Goal: Find specific page/section: Find specific page/section

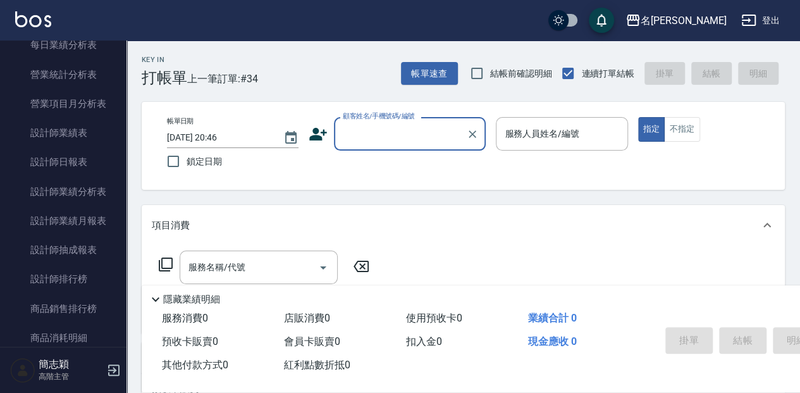
scroll to position [801, 0]
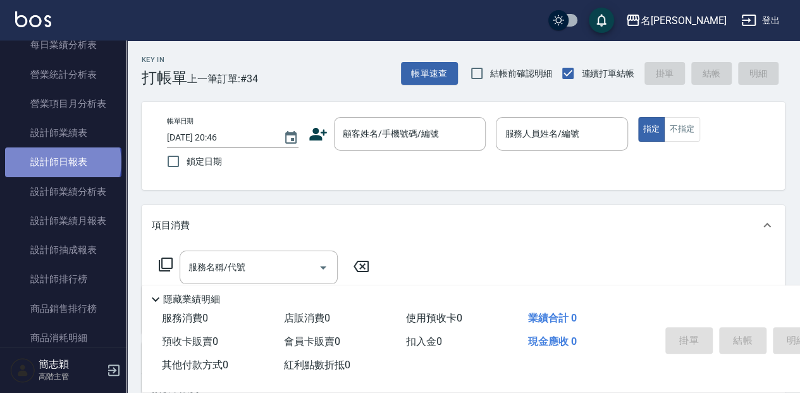
click at [62, 162] on link "設計師日報表" at bounding box center [63, 161] width 116 height 29
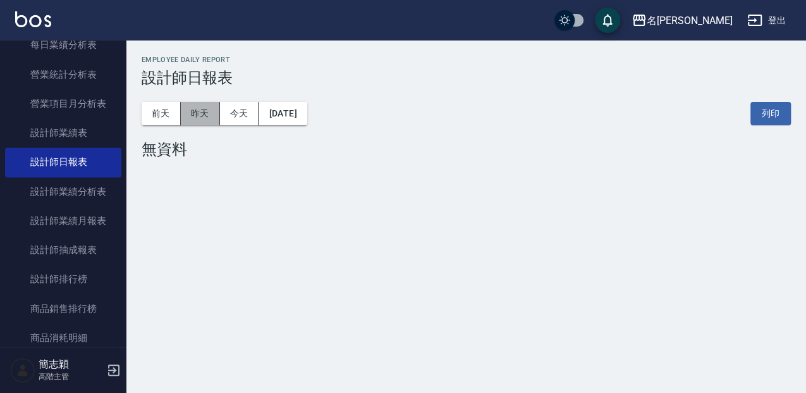
click at [205, 124] on button "昨天" at bounding box center [200, 113] width 39 height 23
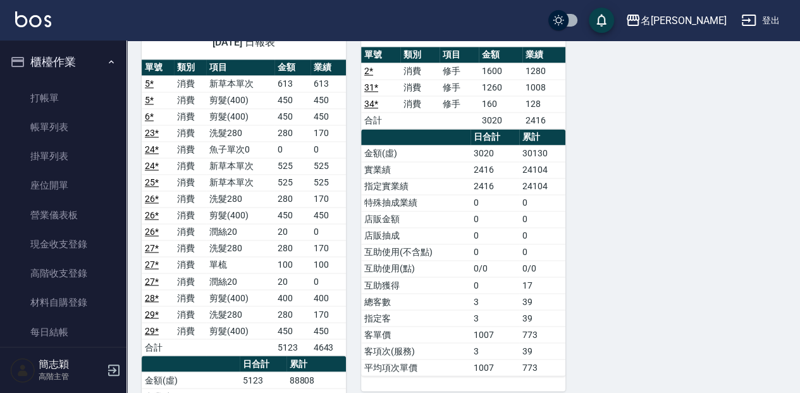
scroll to position [886, 0]
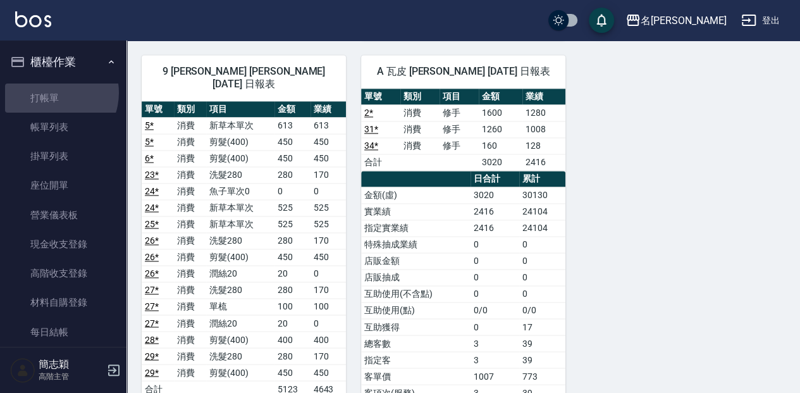
drag, startPoint x: 52, startPoint y: 92, endPoint x: 43, endPoint y: 69, distance: 25.0
click at [52, 92] on link "打帳單" at bounding box center [63, 97] width 116 height 29
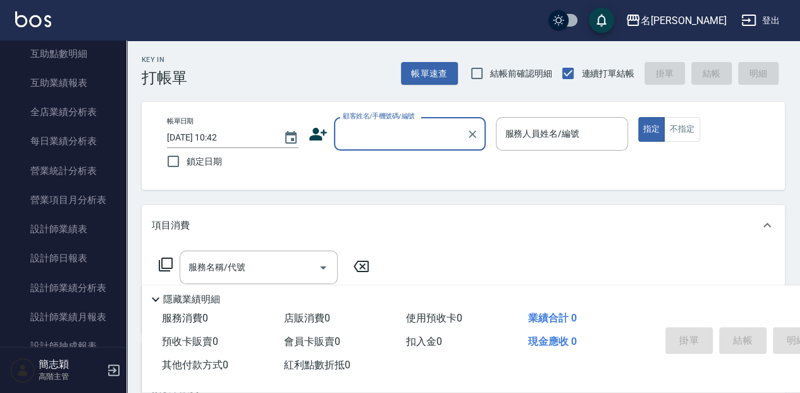
scroll to position [717, 0]
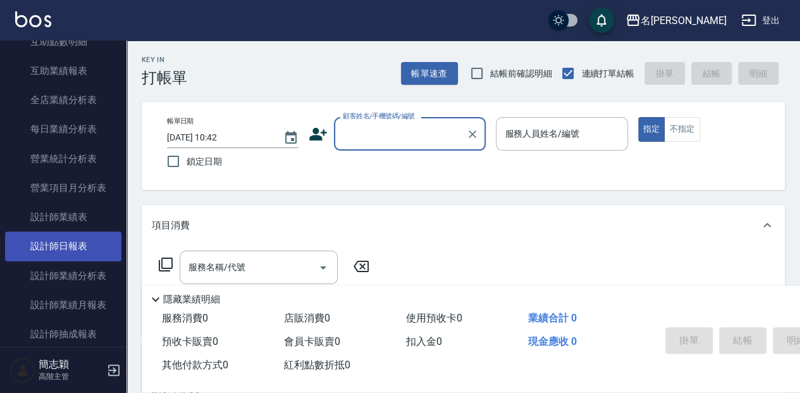
click at [106, 244] on link "設計師日報表" at bounding box center [63, 245] width 116 height 29
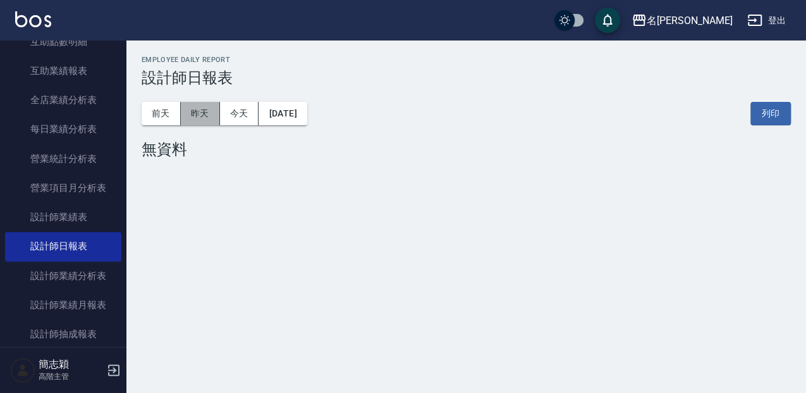
click at [197, 121] on button "昨天" at bounding box center [200, 113] width 39 height 23
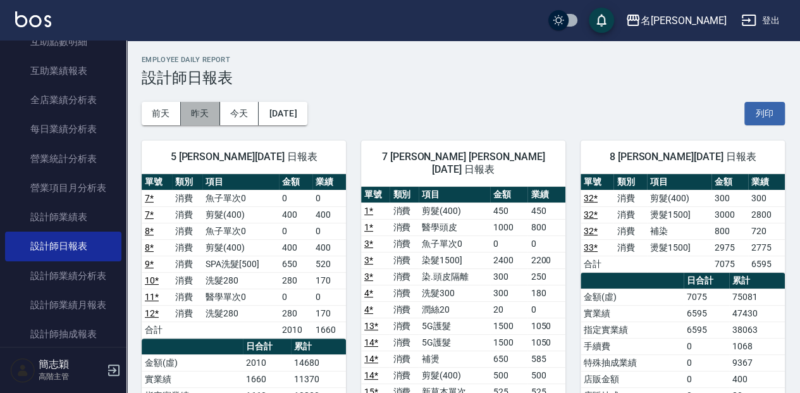
click at [203, 118] on button "昨天" at bounding box center [200, 113] width 39 height 23
click at [161, 111] on button "前天" at bounding box center [161, 113] width 39 height 23
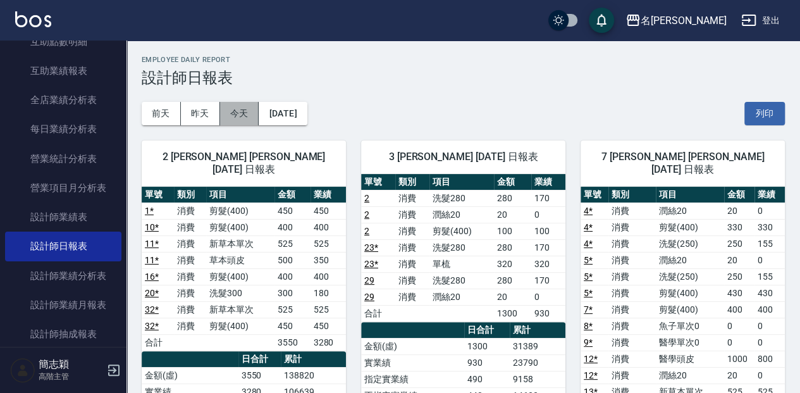
click at [250, 114] on button "今天" at bounding box center [239, 113] width 39 height 23
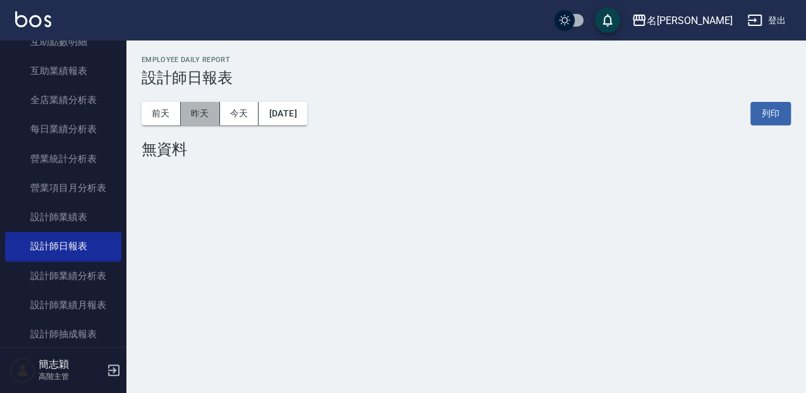
click at [204, 114] on button "昨天" at bounding box center [200, 113] width 39 height 23
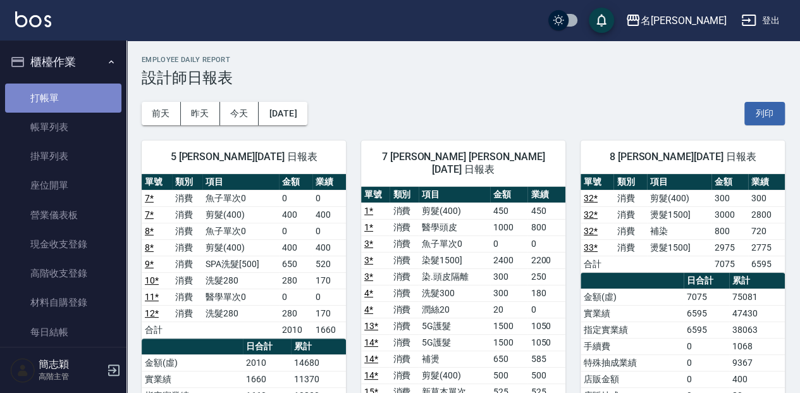
click at [69, 104] on link "打帳單" at bounding box center [63, 97] width 116 height 29
